Goal: Navigation & Orientation: Go to known website

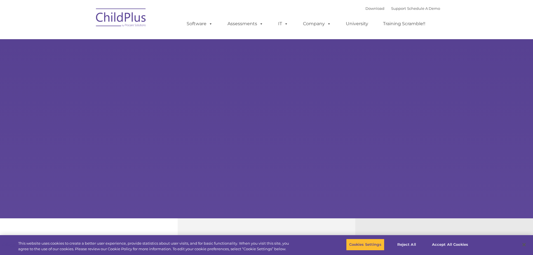
select select "MEDIUM"
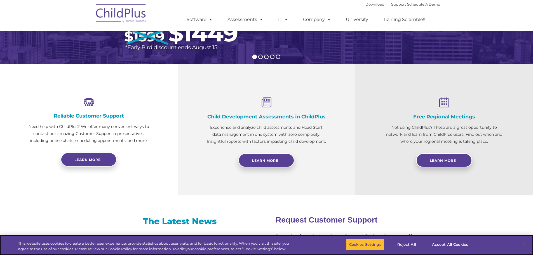
scroll to position [156, 0]
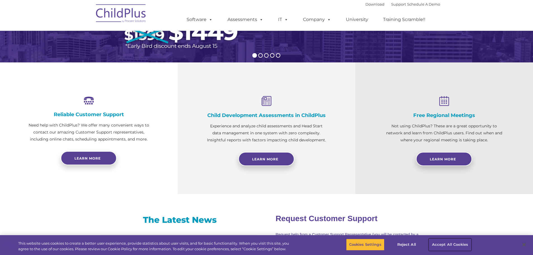
click at [447, 246] on button "Accept All Cookies" at bounding box center [450, 245] width 42 height 12
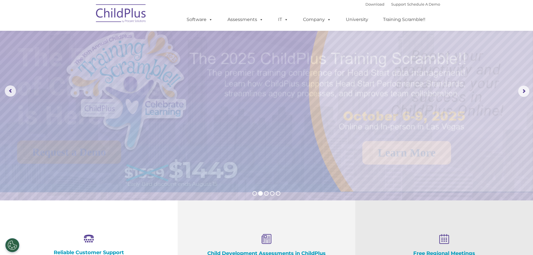
scroll to position [0, 0]
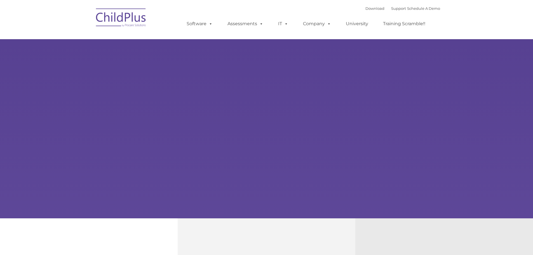
type input ""
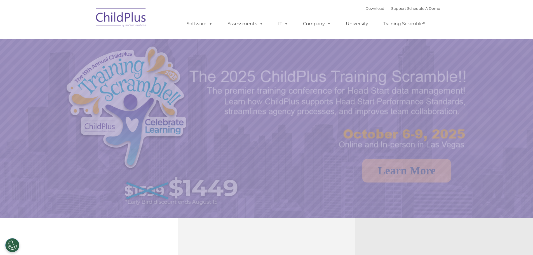
select select "MEDIUM"
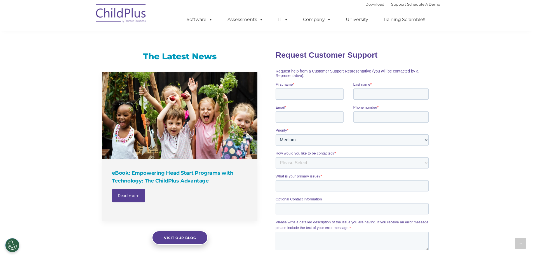
scroll to position [320, 0]
